Goal: Task Accomplishment & Management: Manage account settings

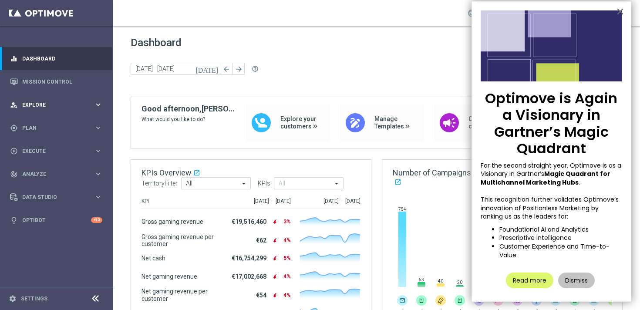
click at [63, 106] on span "Explore" at bounding box center [58, 104] width 72 height 5
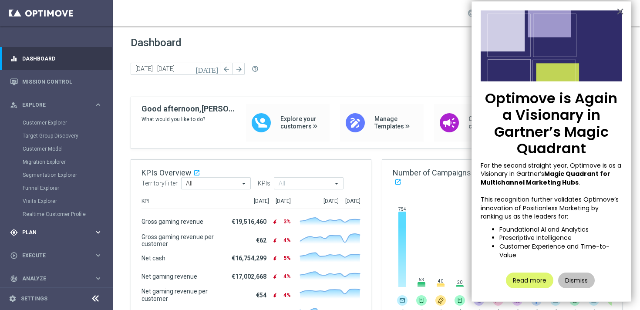
click at [48, 235] on div "gps_fixed Plan" at bounding box center [52, 232] width 84 height 8
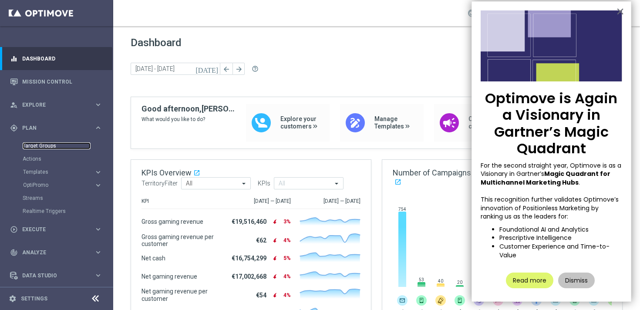
click at [48, 145] on link "Target Groups" at bounding box center [57, 145] width 68 height 7
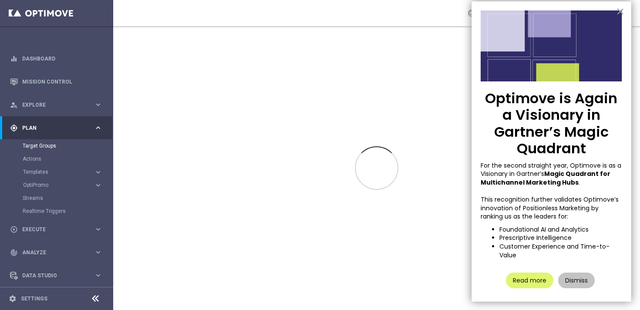
click at [620, 10] on button "×" at bounding box center [620, 11] width 8 height 14
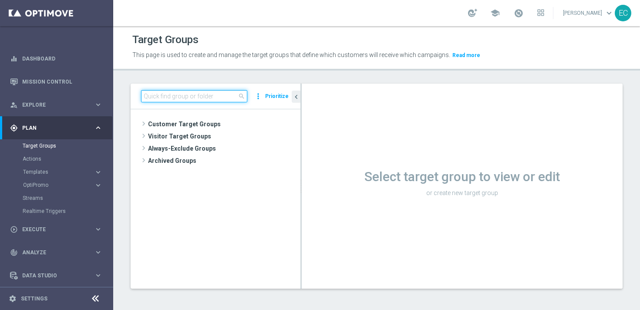
click at [189, 99] on input at bounding box center [194, 96] width 106 height 12
paste input "[PERSON_NAME] Test UK - Cancelled Subs"
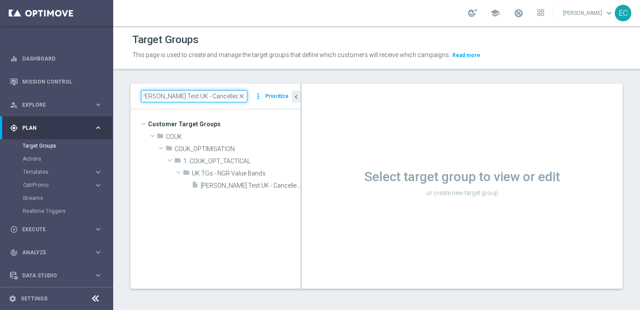
type input "[PERSON_NAME] Test UK - Cancelled Subs"
click at [251, 191] on tree-viewport "Customer Target Groups library_add create_new_folder folder" at bounding box center [216, 198] width 170 height 179
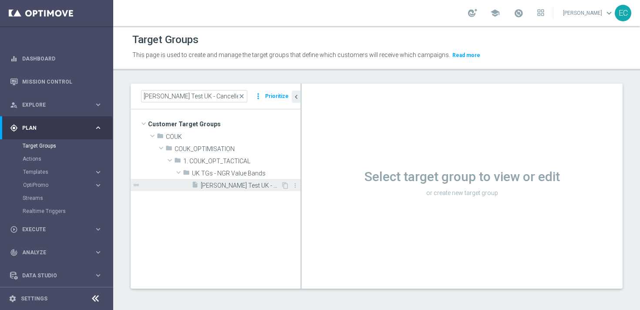
click at [250, 186] on span "[PERSON_NAME] Test UK - Cancelled Subs" at bounding box center [241, 185] width 80 height 7
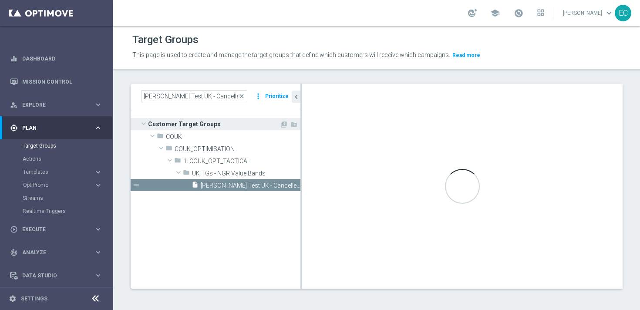
drag, startPoint x: 300, startPoint y: 126, endPoint x: 217, endPoint y: 123, distance: 83.6
click at [216, 123] on as-split "[PERSON_NAME] Test UK - Cancelled Subs close more_vert Prioritize Customer Targ…" at bounding box center [377, 186] width 492 height 205
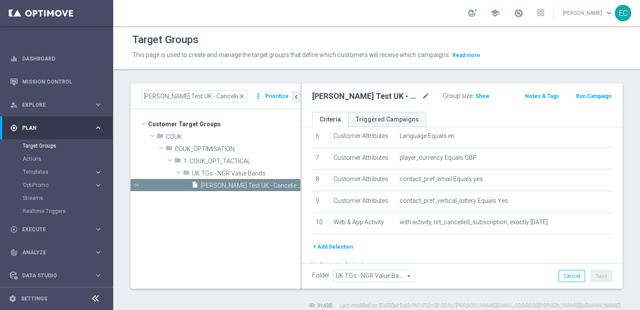
scroll to position [160, 0]
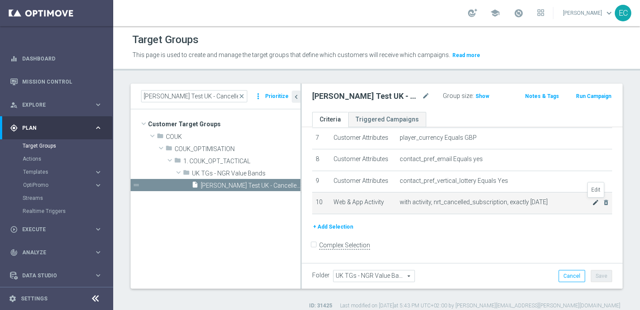
click at [592, 204] on icon "mode_edit" at bounding box center [595, 202] width 7 height 7
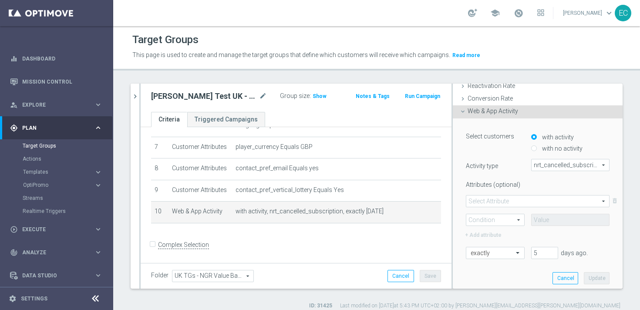
scroll to position [144, 0]
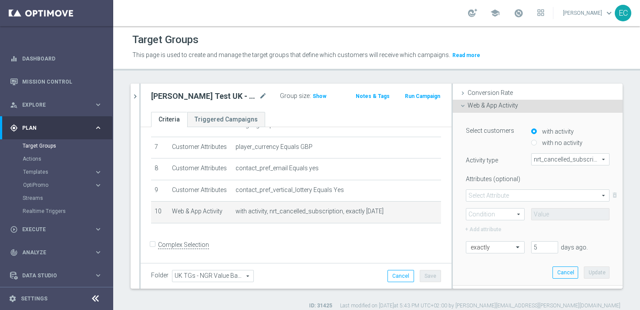
click at [531, 193] on span at bounding box center [537, 195] width 143 height 11
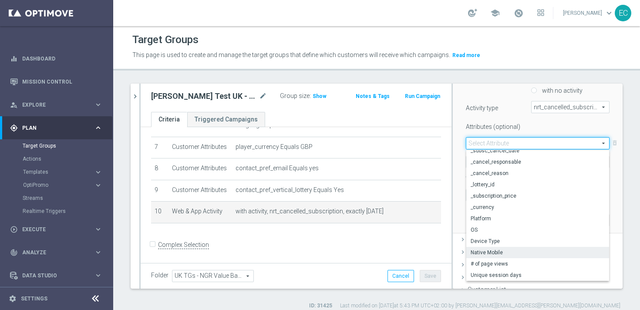
scroll to position [198, 0]
click at [452, 170] on div "Select customers with activity with no activity Activity type nrt_cancelled_sub…" at bounding box center [537, 144] width 170 height 173
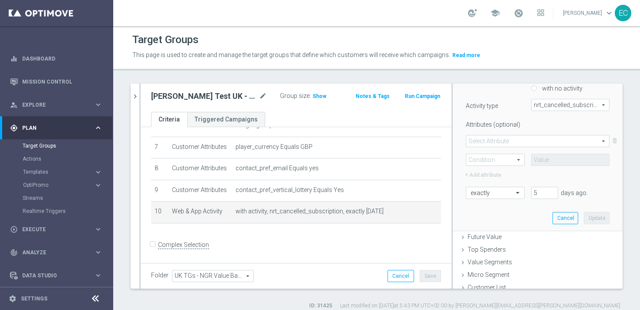
click at [507, 162] on span at bounding box center [495, 159] width 58 height 11
click at [521, 136] on span at bounding box center [537, 140] width 143 height 11
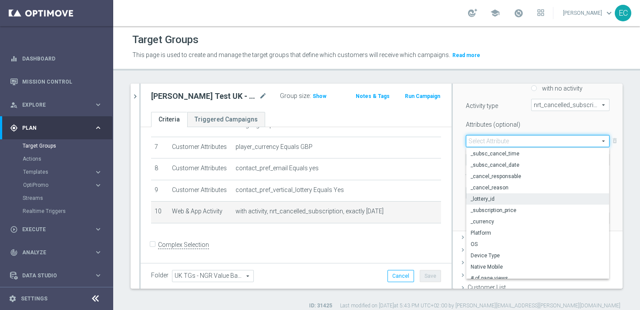
click at [506, 202] on label "_lottery_id" at bounding box center [537, 198] width 143 height 11
type input "_lottery_id"
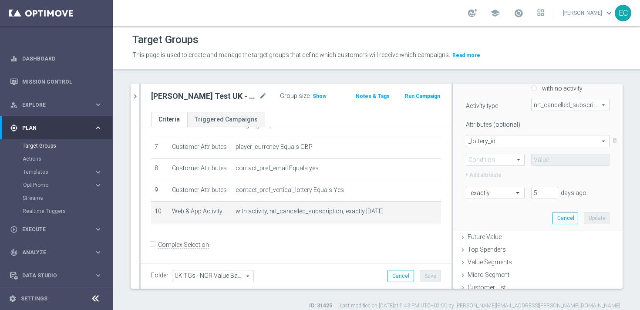
click at [494, 157] on span at bounding box center [495, 159] width 58 height 11
click at [494, 171] on span "Equals" at bounding box center [494, 172] width 49 height 7
type input "Equals"
click at [545, 163] on span at bounding box center [569, 159] width 77 height 11
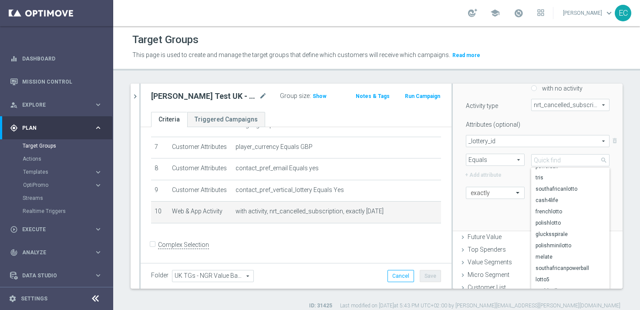
scroll to position [150, 0]
click at [232, 120] on link "Triggered Campaigns" at bounding box center [226, 119] width 78 height 15
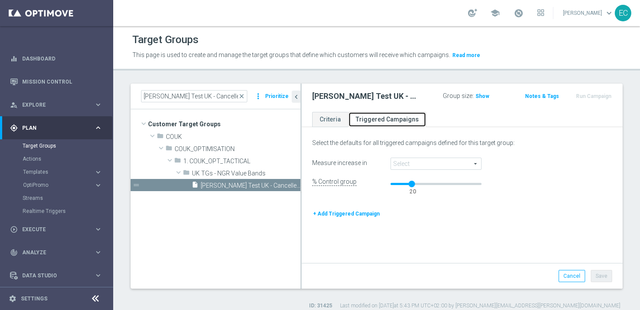
scroll to position [39, 0]
click at [446, 164] on span at bounding box center [436, 163] width 90 height 11
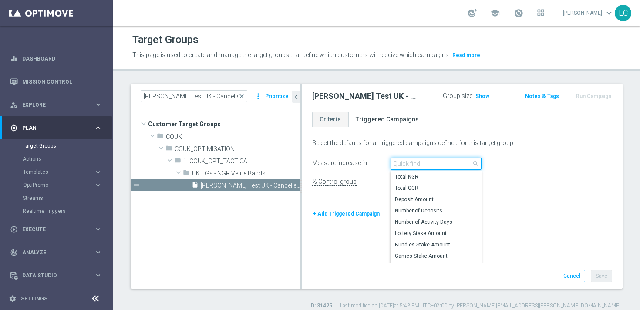
click at [446, 164] on input "search" at bounding box center [435, 164] width 91 height 12
click at [430, 151] on div "Select the defaults for all triggered campaigns defined for this target group: …" at bounding box center [462, 196] width 321 height 134
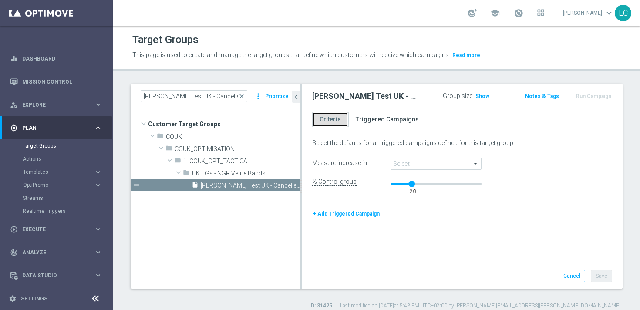
click at [317, 114] on link "Criteria" at bounding box center [330, 119] width 36 height 15
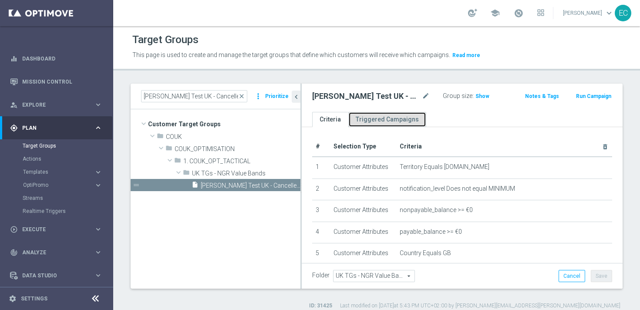
click at [363, 115] on link "Triggered Campaigns" at bounding box center [387, 119] width 78 height 15
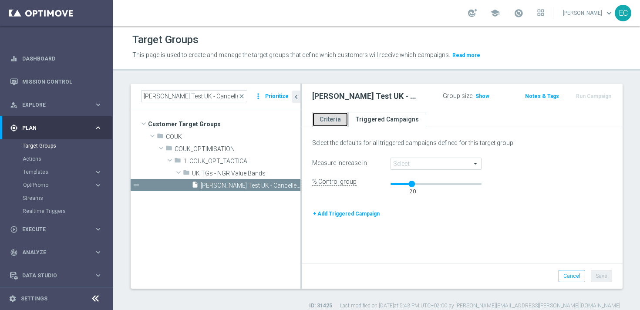
click at [332, 120] on link "Criteria" at bounding box center [330, 119] width 36 height 15
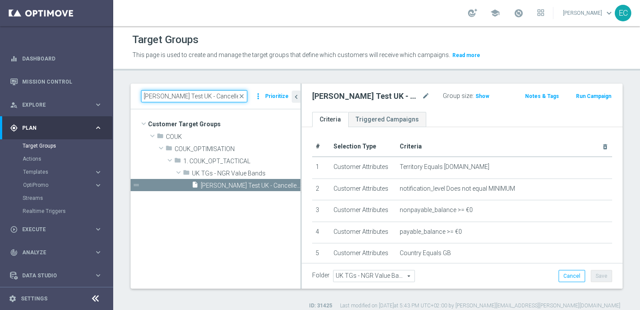
click at [174, 92] on input "[PERSON_NAME] Test UK - Cancelled Subs" at bounding box center [194, 96] width 106 height 12
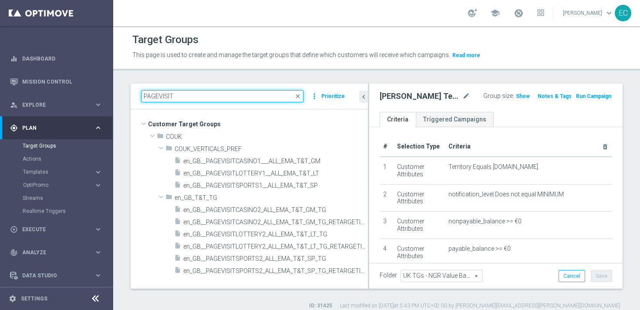
drag, startPoint x: 301, startPoint y: 152, endPoint x: 378, endPoint y: 153, distance: 76.6
click at [378, 154] on as-split "PAGEVISIT close more_vert Prioritize Customer Target Groups library_add create_…" at bounding box center [377, 186] width 492 height 205
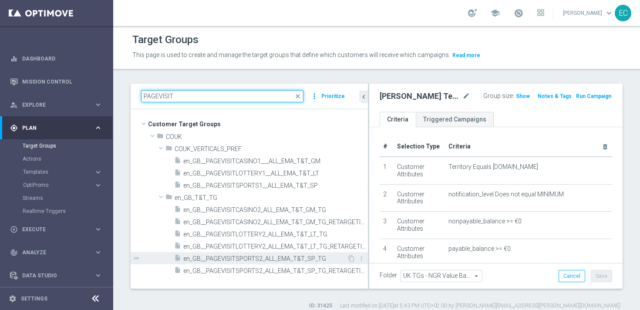
type input "PAGEVISIT"
click at [308, 258] on span "en_GB__PAGEVISITSPORTS2_ALL_EMA_T&T_SP_TG" at bounding box center [265, 258] width 164 height 7
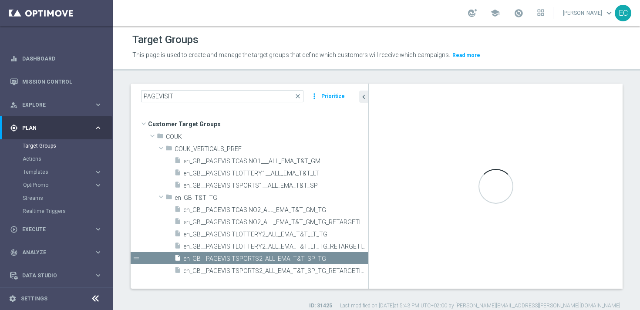
checkbox input "true"
type input "en_GB_T&T_TG"
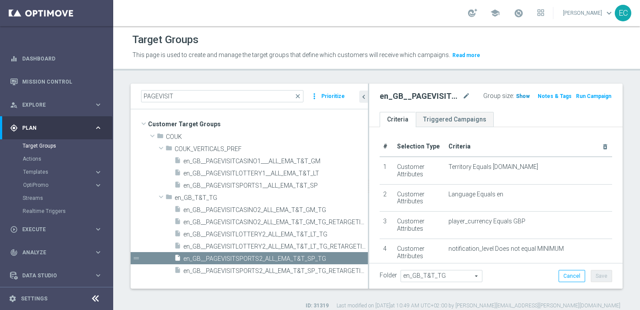
click at [516, 96] on span "Show" at bounding box center [523, 96] width 14 height 6
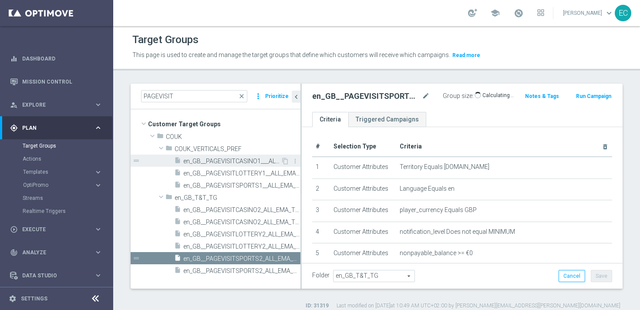
drag, startPoint x: 368, startPoint y: 156, endPoint x: 291, endPoint y: 157, distance: 77.0
click at [291, 157] on as-split "PAGEVISIT close more_vert Prioritize Customer Target Groups library_add create_…" at bounding box center [377, 186] width 492 height 205
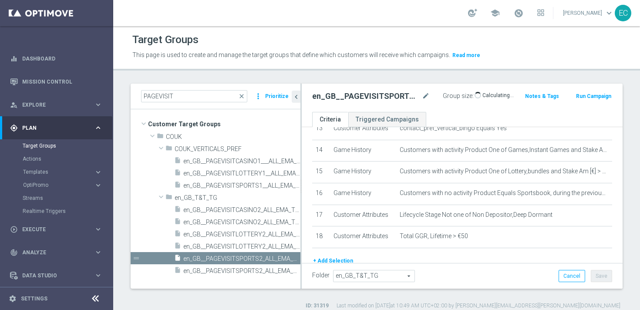
scroll to position [290, 0]
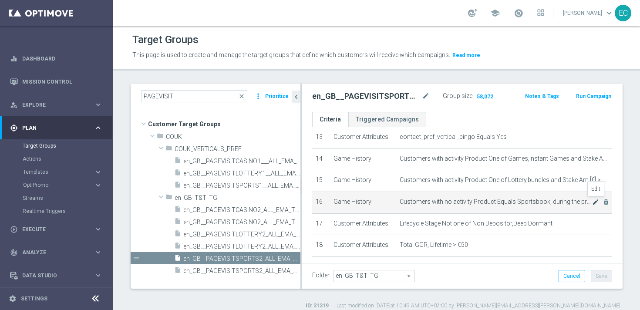
click at [595, 201] on icon "mode_edit" at bounding box center [595, 201] width 7 height 7
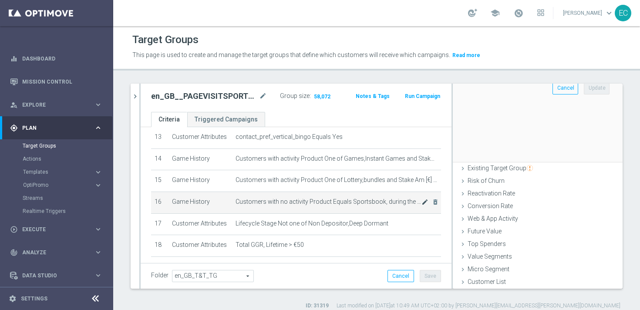
scroll to position [196, 0]
click at [566, 148] on button "Cancel" at bounding box center [565, 149] width 26 height 12
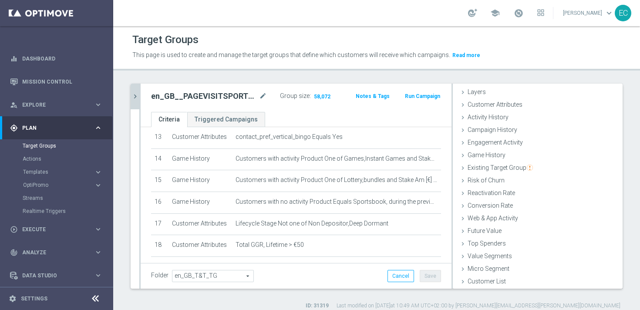
click at [136, 96] on icon "chevron_right" at bounding box center [135, 96] width 8 height 8
